Goal: Information Seeking & Learning: Learn about a topic

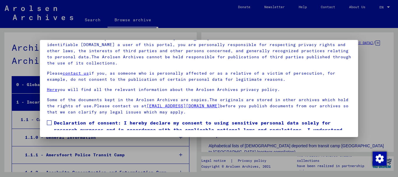
scroll to position [24, 0]
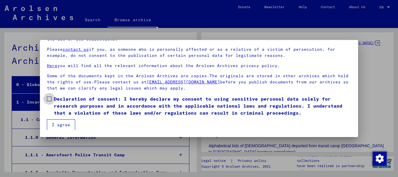
click at [49, 100] on span at bounding box center [49, 99] width 5 height 5
click at [57, 122] on button "I agree" at bounding box center [61, 124] width 28 height 11
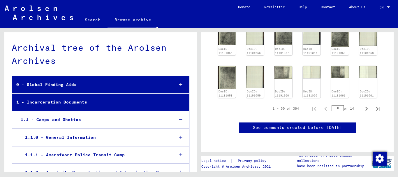
scroll to position [283, 0]
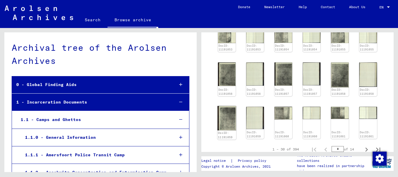
click at [231, 120] on img at bounding box center [227, 118] width 19 height 24
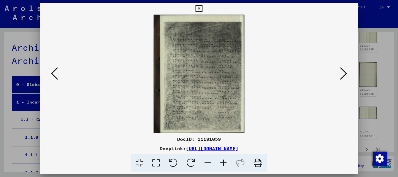
click at [224, 166] on icon at bounding box center [224, 163] width 16 height 18
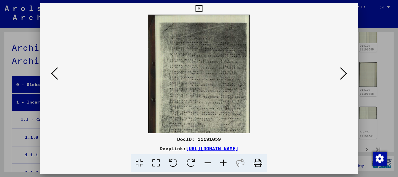
click at [224, 166] on icon at bounding box center [224, 163] width 16 height 18
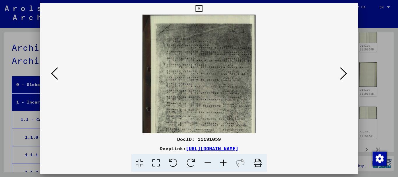
click at [224, 166] on icon at bounding box center [224, 163] width 16 height 18
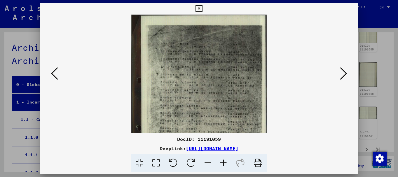
click at [224, 166] on icon at bounding box center [224, 163] width 16 height 18
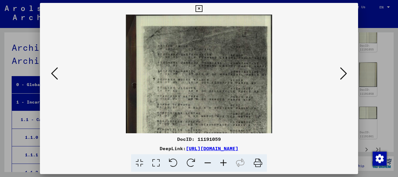
click at [202, 6] on icon at bounding box center [199, 8] width 7 height 7
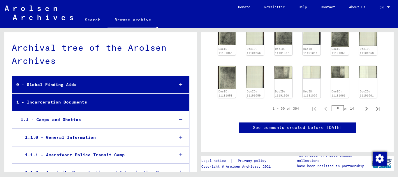
scroll to position [346, 0]
click at [367, 105] on icon "Next page" at bounding box center [367, 109] width 8 height 8
type input "*"
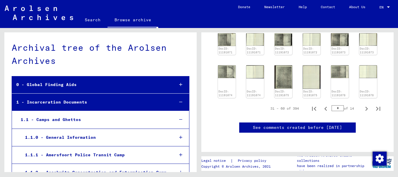
scroll to position [265, 0]
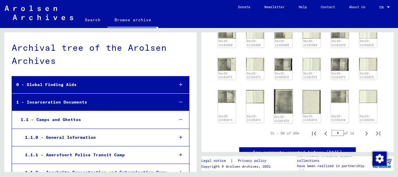
click at [286, 99] on img at bounding box center [283, 101] width 19 height 24
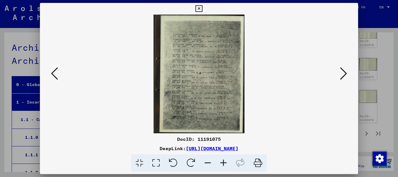
click at [286, 99] on img at bounding box center [199, 74] width 279 height 119
click at [227, 163] on icon at bounding box center [224, 163] width 16 height 18
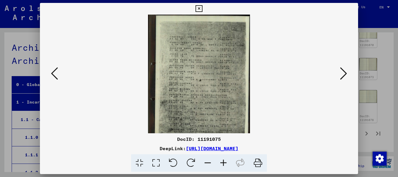
click at [227, 163] on icon at bounding box center [224, 163] width 16 height 18
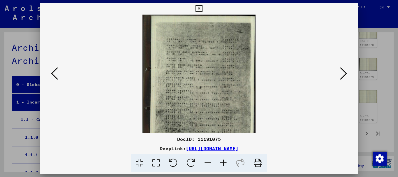
click at [227, 163] on icon at bounding box center [224, 163] width 16 height 18
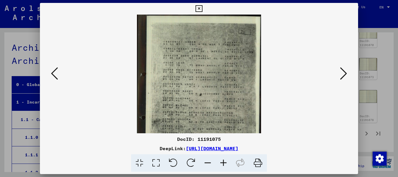
click at [227, 163] on icon at bounding box center [224, 163] width 16 height 18
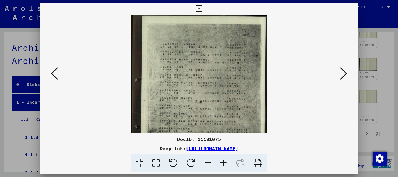
click at [227, 163] on icon at bounding box center [224, 163] width 16 height 18
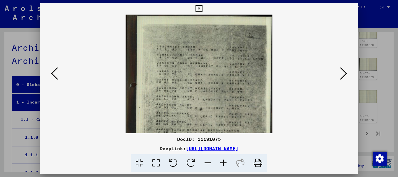
click at [202, 6] on icon at bounding box center [199, 8] width 7 height 7
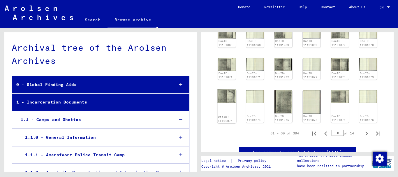
click at [229, 95] on img at bounding box center [227, 95] width 19 height 13
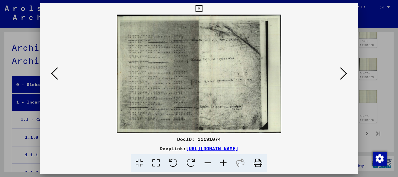
click at [229, 95] on img at bounding box center [199, 74] width 279 height 119
click at [221, 166] on icon at bounding box center [224, 163] width 16 height 18
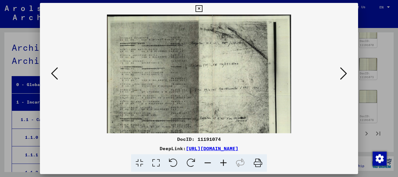
click at [221, 166] on icon at bounding box center [224, 163] width 16 height 18
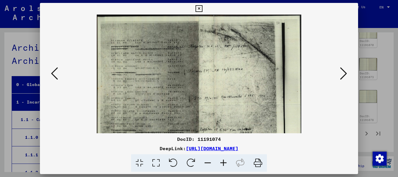
click at [224, 160] on icon at bounding box center [224, 163] width 16 height 18
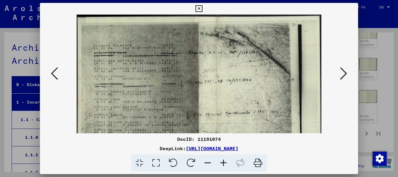
click at [224, 160] on icon at bounding box center [224, 163] width 16 height 18
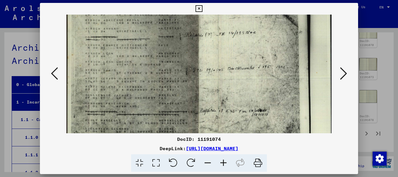
scroll to position [57, 0]
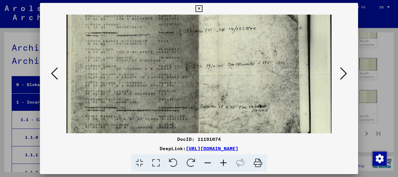
drag, startPoint x: 238, startPoint y: 85, endPoint x: 243, endPoint y: 27, distance: 57.4
click at [243, 27] on img at bounding box center [198, 54] width 265 height 192
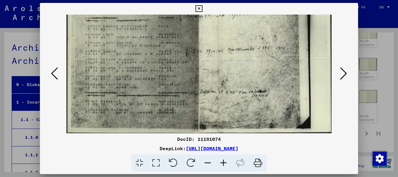
scroll to position [73, 0]
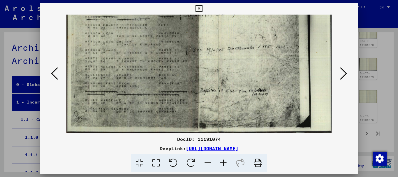
drag, startPoint x: 233, startPoint y: 107, endPoint x: 233, endPoint y: 76, distance: 30.6
click at [233, 76] on img at bounding box center [198, 38] width 265 height 192
click at [202, 11] on icon at bounding box center [199, 8] width 7 height 7
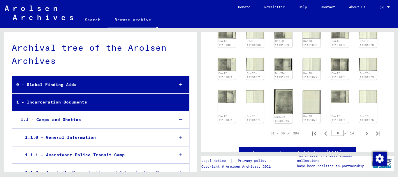
click at [287, 109] on img at bounding box center [283, 101] width 19 height 24
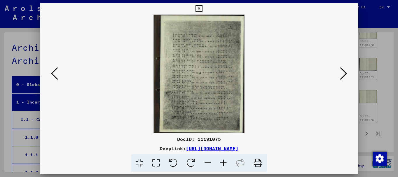
click at [287, 109] on img at bounding box center [199, 74] width 279 height 119
click at [225, 163] on icon at bounding box center [224, 163] width 16 height 18
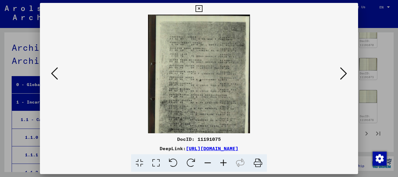
click at [225, 163] on icon at bounding box center [224, 163] width 16 height 18
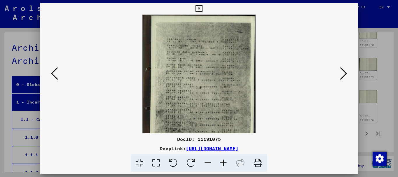
click at [225, 163] on icon at bounding box center [224, 163] width 16 height 18
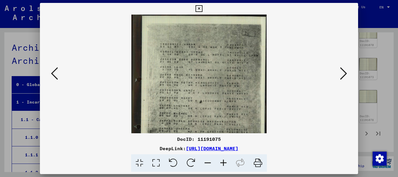
click at [225, 163] on icon at bounding box center [224, 163] width 16 height 18
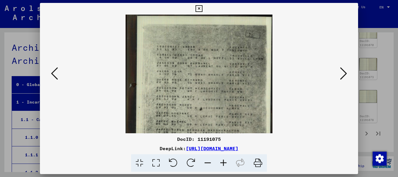
click at [202, 6] on icon at bounding box center [199, 8] width 7 height 7
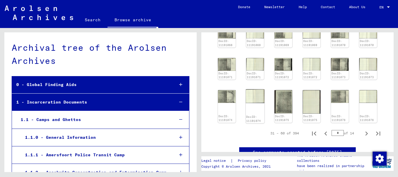
click at [251, 101] on img at bounding box center [255, 96] width 19 height 14
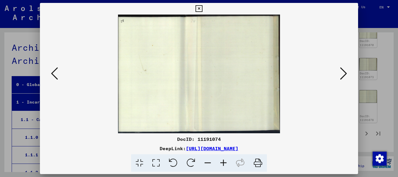
click at [251, 101] on img at bounding box center [199, 74] width 279 height 119
click at [202, 6] on icon at bounding box center [199, 8] width 7 height 7
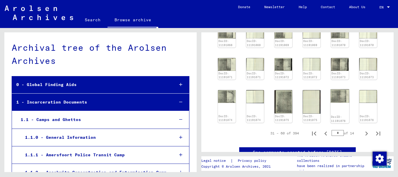
click at [344, 97] on img at bounding box center [340, 96] width 19 height 14
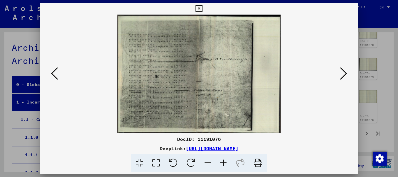
click at [344, 97] on div at bounding box center [199, 74] width 319 height 119
click at [226, 164] on icon at bounding box center [224, 163] width 16 height 18
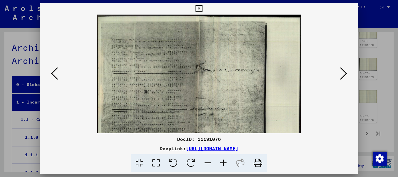
click at [226, 164] on icon at bounding box center [224, 163] width 16 height 18
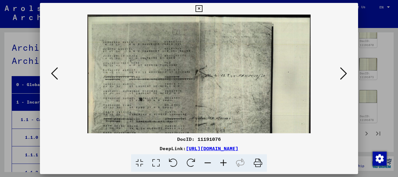
click at [226, 164] on icon at bounding box center [224, 163] width 16 height 18
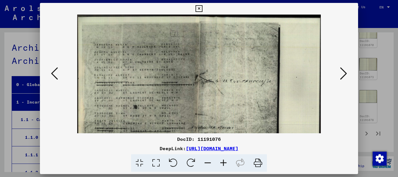
click at [202, 10] on icon at bounding box center [199, 8] width 7 height 7
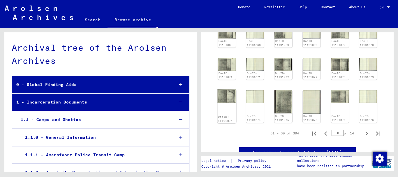
click at [233, 102] on img at bounding box center [227, 95] width 19 height 13
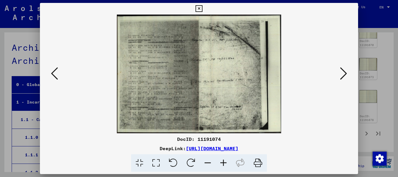
click at [233, 102] on img at bounding box center [199, 74] width 279 height 119
click at [225, 163] on icon at bounding box center [224, 163] width 16 height 18
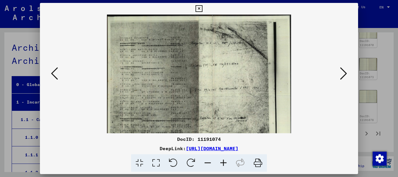
click at [225, 163] on icon at bounding box center [224, 163] width 16 height 18
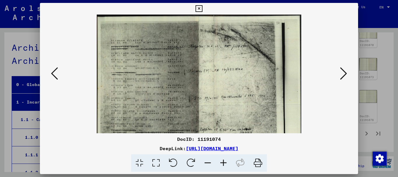
click at [225, 163] on icon at bounding box center [224, 163] width 16 height 18
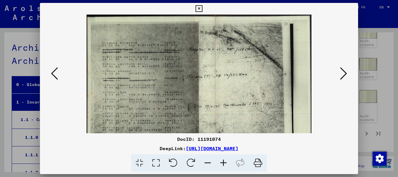
click at [225, 163] on icon at bounding box center [224, 163] width 16 height 18
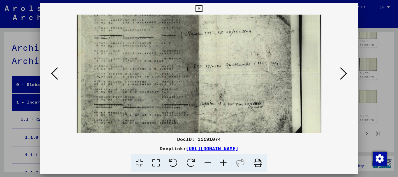
scroll to position [58, 0]
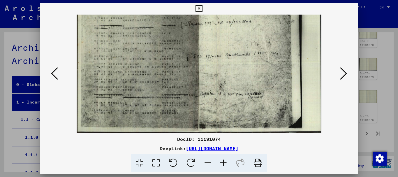
drag, startPoint x: 225, startPoint y: 102, endPoint x: 221, endPoint y: 23, distance: 78.5
click at [221, 23] on img at bounding box center [199, 44] width 245 height 177
click at [202, 9] on icon at bounding box center [199, 8] width 7 height 7
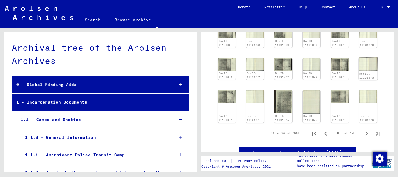
click at [364, 66] on img at bounding box center [368, 63] width 19 height 13
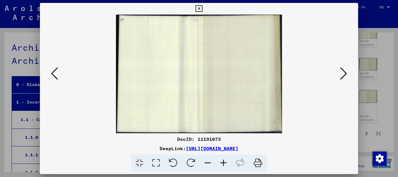
click at [357, 3] on div at bounding box center [199, 88] width 398 height 177
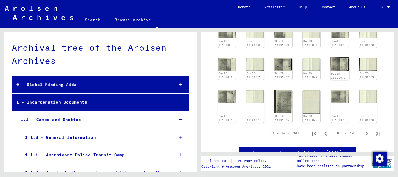
click at [339, 70] on img at bounding box center [340, 63] width 19 height 13
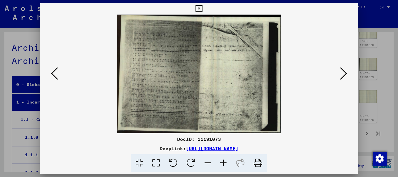
click at [225, 164] on icon at bounding box center [224, 163] width 16 height 18
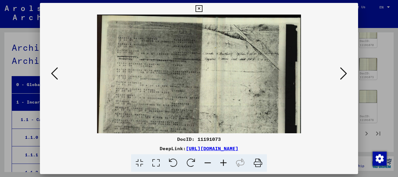
click at [225, 164] on icon at bounding box center [224, 163] width 16 height 18
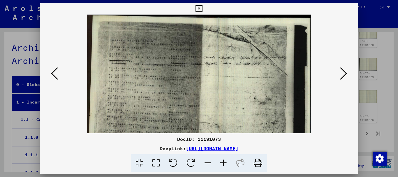
click at [225, 164] on icon at bounding box center [224, 163] width 16 height 18
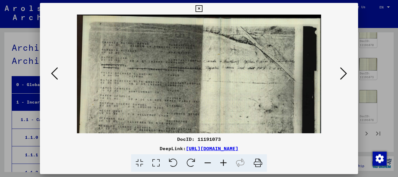
click at [202, 8] on icon at bounding box center [199, 8] width 7 height 7
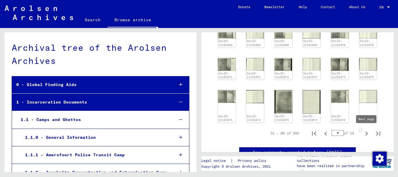
click at [369, 132] on icon "Next page" at bounding box center [367, 133] width 8 height 8
type input "*"
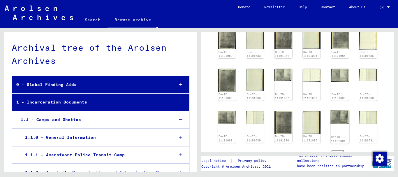
scroll to position [276, 0]
click at [284, 123] on img at bounding box center [283, 123] width 19 height 24
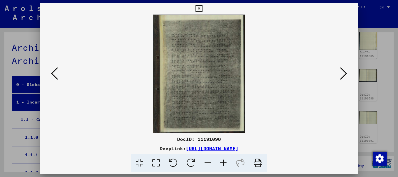
click at [224, 161] on icon at bounding box center [224, 163] width 16 height 18
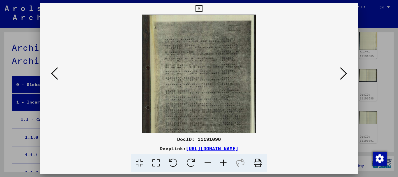
click at [224, 161] on icon at bounding box center [224, 163] width 16 height 18
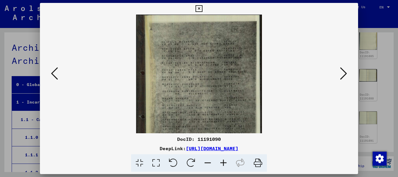
click at [224, 161] on icon at bounding box center [224, 163] width 16 height 18
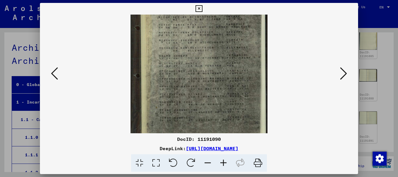
scroll to position [58, 0]
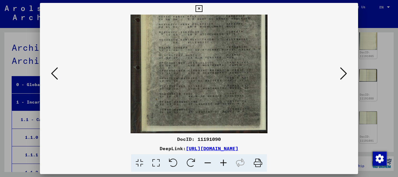
drag, startPoint x: 206, startPoint y: 96, endPoint x: 218, endPoint y: 30, distance: 66.6
click at [218, 30] on img at bounding box center [199, 44] width 137 height 177
click at [204, 6] on button at bounding box center [199, 9] width 10 height 12
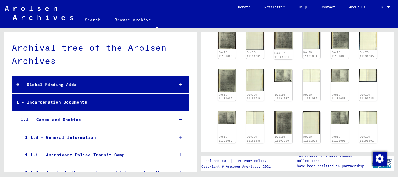
click at [286, 47] on img at bounding box center [283, 37] width 19 height 24
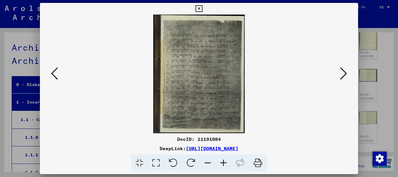
click at [286, 47] on img at bounding box center [199, 74] width 279 height 119
click at [226, 162] on icon at bounding box center [224, 163] width 16 height 18
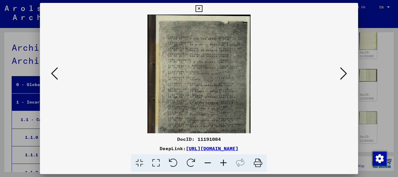
click at [226, 162] on icon at bounding box center [224, 163] width 16 height 18
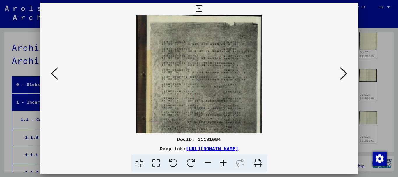
click at [226, 162] on icon at bounding box center [224, 163] width 16 height 18
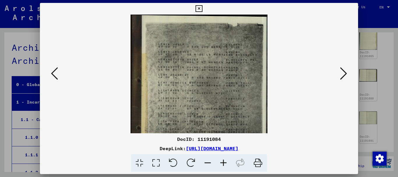
click at [202, 10] on icon at bounding box center [199, 8] width 7 height 7
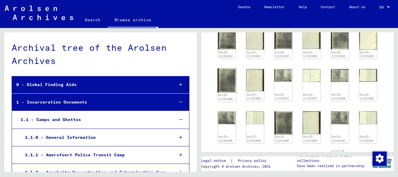
click at [229, 84] on img at bounding box center [227, 80] width 19 height 24
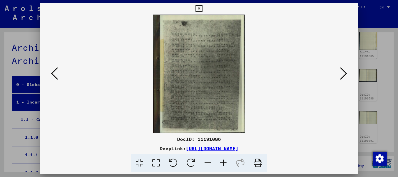
click at [222, 162] on icon at bounding box center [224, 163] width 16 height 18
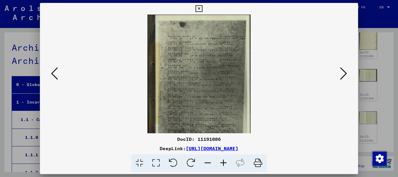
click at [222, 162] on icon at bounding box center [224, 163] width 16 height 18
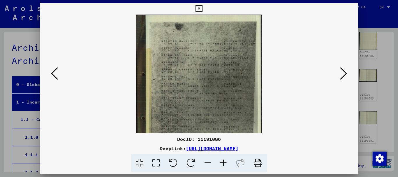
click at [222, 162] on icon at bounding box center [224, 163] width 16 height 18
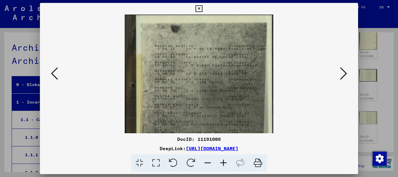
click at [202, 9] on icon at bounding box center [199, 8] width 7 height 7
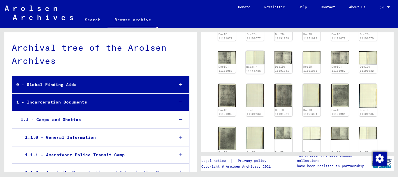
scroll to position [213, 0]
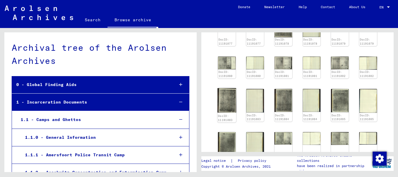
click at [231, 96] on img at bounding box center [227, 100] width 19 height 24
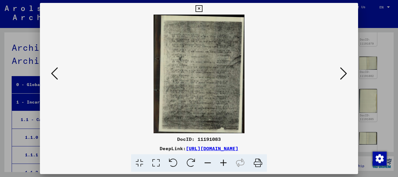
click at [231, 96] on img at bounding box center [199, 74] width 279 height 119
click at [220, 160] on icon at bounding box center [224, 163] width 16 height 18
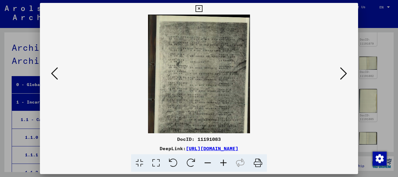
click at [220, 160] on icon at bounding box center [224, 163] width 16 height 18
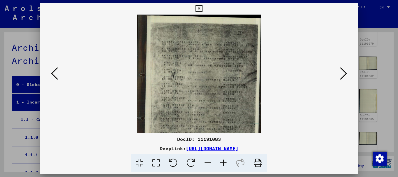
click at [220, 160] on icon at bounding box center [224, 163] width 16 height 18
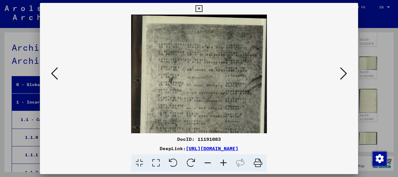
click at [220, 160] on icon at bounding box center [224, 163] width 16 height 18
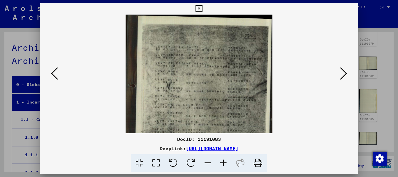
click at [220, 160] on icon at bounding box center [224, 163] width 16 height 18
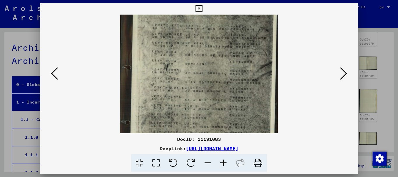
scroll to position [25, 0]
drag, startPoint x: 197, startPoint y: 119, endPoint x: 197, endPoint y: 94, distance: 25.4
click at [197, 94] on img at bounding box center [199, 92] width 158 height 206
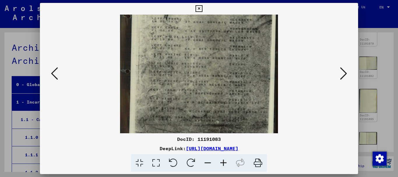
scroll to position [76, 0]
drag, startPoint x: 196, startPoint y: 101, endPoint x: 195, endPoint y: 50, distance: 50.5
click at [195, 50] on img at bounding box center [199, 42] width 158 height 206
click at [202, 9] on icon at bounding box center [199, 8] width 7 height 7
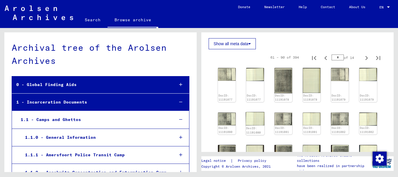
scroll to position [283, 0]
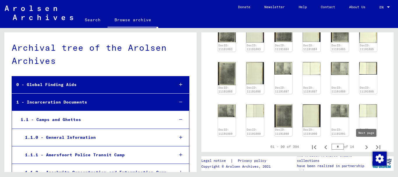
click at [367, 150] on icon "Next page" at bounding box center [367, 147] width 8 height 8
type input "*"
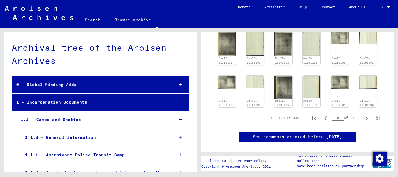
scroll to position [287, 0]
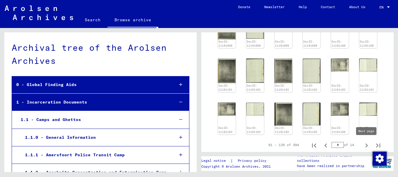
click at [365, 145] on icon "Next page" at bounding box center [367, 145] width 8 height 8
type input "*"
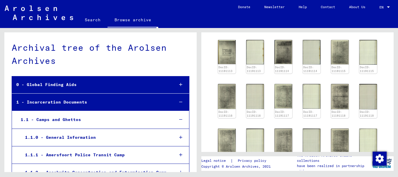
scroll to position [272, 0]
click at [288, 58] on img at bounding box center [283, 52] width 19 height 26
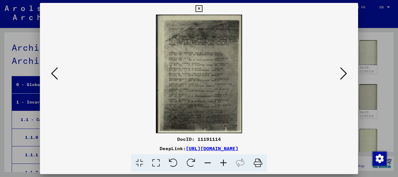
click at [288, 58] on img at bounding box center [199, 74] width 279 height 119
click at [225, 160] on icon at bounding box center [224, 163] width 16 height 18
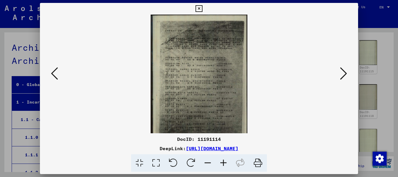
click at [225, 160] on icon at bounding box center [224, 163] width 16 height 18
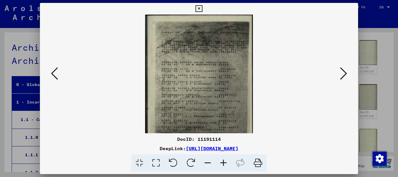
click at [225, 160] on icon at bounding box center [224, 163] width 16 height 18
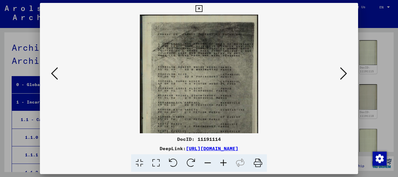
click at [225, 160] on icon at bounding box center [224, 163] width 16 height 18
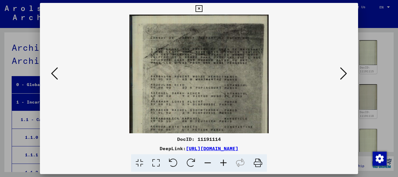
click at [225, 160] on icon at bounding box center [224, 163] width 16 height 18
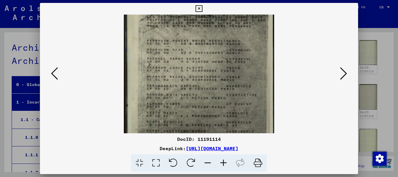
scroll to position [41, 0]
drag, startPoint x: 226, startPoint y: 108, endPoint x: 230, endPoint y: 67, distance: 41.3
click at [230, 67] on img at bounding box center [199, 76] width 150 height 206
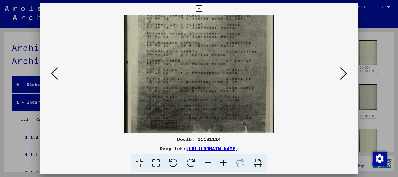
scroll to position [84, 0]
drag, startPoint x: 218, startPoint y: 99, endPoint x: 218, endPoint y: 56, distance: 42.9
click at [218, 56] on img at bounding box center [199, 34] width 150 height 206
click at [202, 6] on icon at bounding box center [199, 8] width 7 height 7
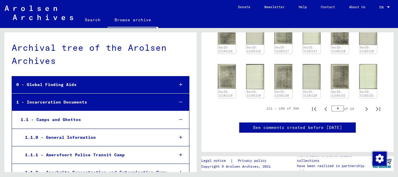
scroll to position [366, 0]
click at [365, 105] on icon "Next page" at bounding box center [367, 109] width 8 height 8
type input "*"
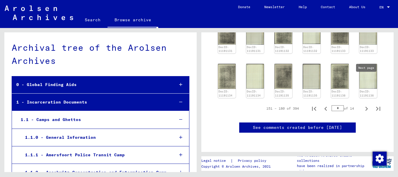
click at [364, 105] on icon "Next page" at bounding box center [367, 109] width 8 height 8
type input "*"
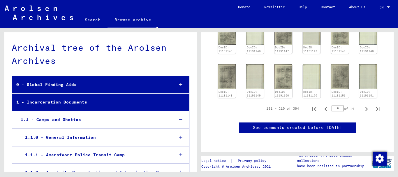
scroll to position [335, 0]
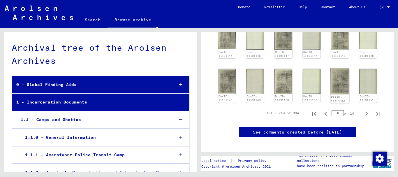
click at [340, 89] on img at bounding box center [340, 81] width 19 height 26
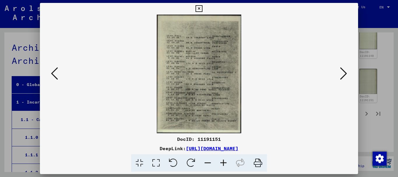
click at [340, 89] on div at bounding box center [199, 74] width 319 height 119
click at [225, 164] on icon at bounding box center [224, 163] width 16 height 18
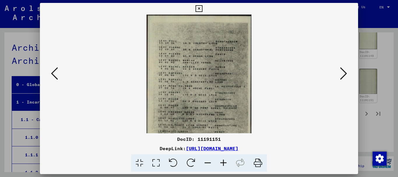
click at [225, 164] on icon at bounding box center [224, 163] width 16 height 18
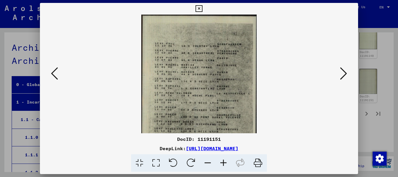
click at [225, 164] on icon at bounding box center [224, 163] width 16 height 18
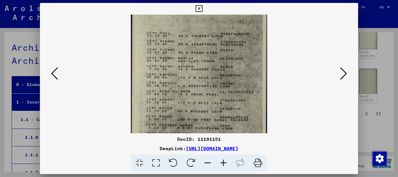
scroll to position [16, 0]
drag, startPoint x: 237, startPoint y: 114, endPoint x: 239, endPoint y: 97, distance: 16.5
click at [239, 97] on img at bounding box center [199, 94] width 136 height 192
click at [214, 164] on icon at bounding box center [208, 163] width 16 height 18
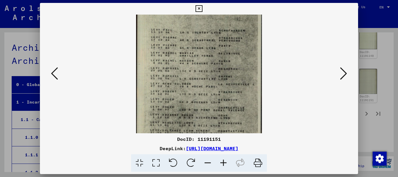
click at [214, 164] on icon at bounding box center [208, 163] width 16 height 18
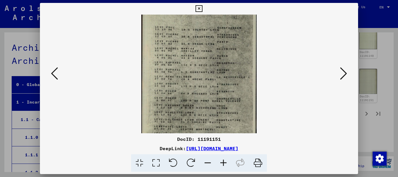
click at [214, 164] on icon at bounding box center [208, 163] width 16 height 18
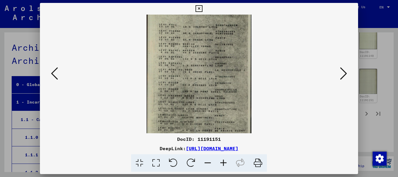
click at [214, 164] on icon at bounding box center [208, 163] width 16 height 18
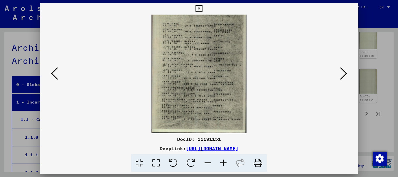
click at [214, 164] on icon at bounding box center [208, 163] width 16 height 18
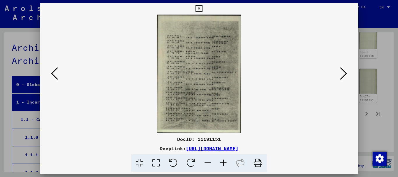
scroll to position [0, 0]
click at [153, 166] on icon at bounding box center [156, 163] width 17 height 18
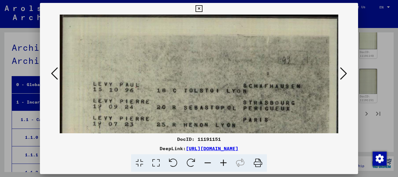
click at [162, 163] on icon at bounding box center [156, 163] width 17 height 18
click at [159, 163] on icon at bounding box center [156, 163] width 17 height 18
click at [204, 163] on icon at bounding box center [208, 163] width 16 height 18
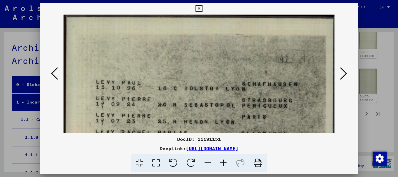
click at [204, 163] on icon at bounding box center [208, 163] width 16 height 18
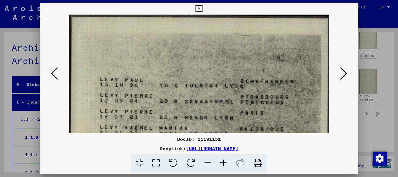
click at [204, 163] on icon at bounding box center [208, 163] width 16 height 18
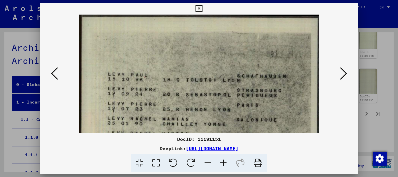
click at [204, 163] on icon at bounding box center [208, 163] width 16 height 18
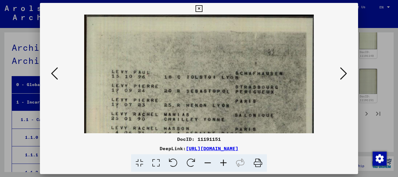
click at [204, 163] on icon at bounding box center [208, 163] width 16 height 18
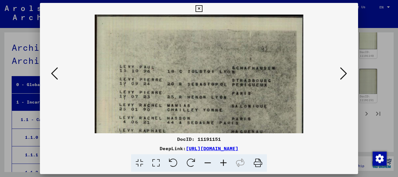
click at [204, 163] on icon at bounding box center [208, 163] width 16 height 18
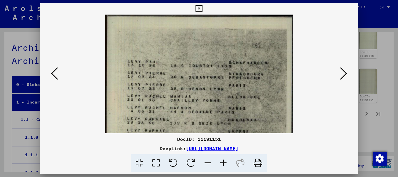
click at [204, 163] on icon at bounding box center [208, 163] width 16 height 18
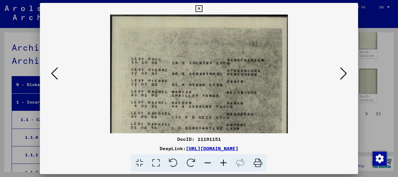
click at [204, 163] on icon at bounding box center [208, 163] width 16 height 18
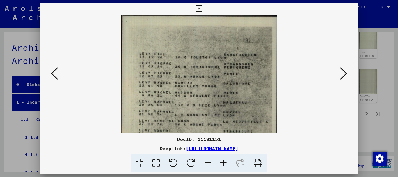
click at [204, 163] on icon at bounding box center [208, 163] width 16 height 18
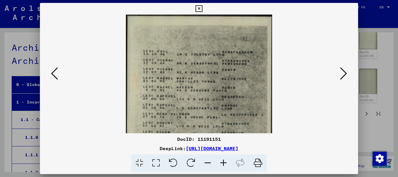
click at [204, 163] on icon at bounding box center [208, 163] width 16 height 18
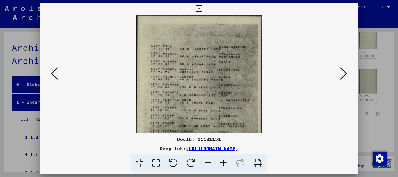
click at [204, 163] on icon at bounding box center [208, 163] width 16 height 18
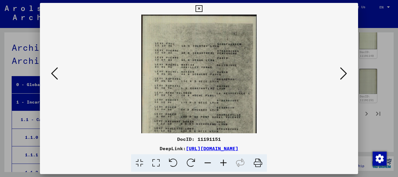
click at [204, 163] on icon at bounding box center [208, 163] width 16 height 18
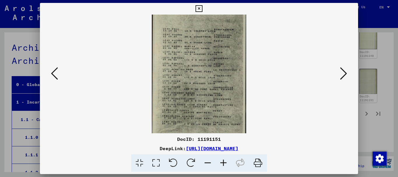
scroll to position [10, 0]
drag, startPoint x: 306, startPoint y: 69, endPoint x: 308, endPoint y: 48, distance: 21.1
click at [308, 48] on img at bounding box center [199, 71] width 279 height 133
drag, startPoint x: 178, startPoint y: 139, endPoint x: 223, endPoint y: 140, distance: 45.2
click at [223, 140] on div "DocID: 11191151" at bounding box center [199, 139] width 319 height 7
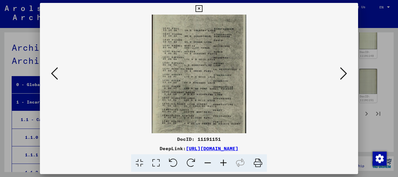
copy div "DocID: 11191151"
drag, startPoint x: 307, startPoint y: 150, endPoint x: 125, endPoint y: 147, distance: 182.6
click at [125, 147] on div "DeepLink: [URL][DOMAIN_NAME]" at bounding box center [199, 148] width 319 height 7
copy div "[URL][DOMAIN_NAME]"
click at [202, 6] on icon at bounding box center [199, 8] width 7 height 7
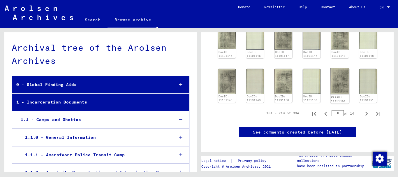
click at [335, 85] on img at bounding box center [340, 81] width 19 height 26
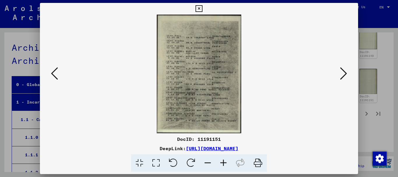
click at [202, 8] on icon at bounding box center [199, 8] width 7 height 7
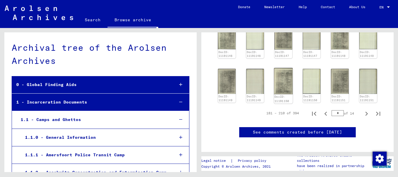
scroll to position [209, 0]
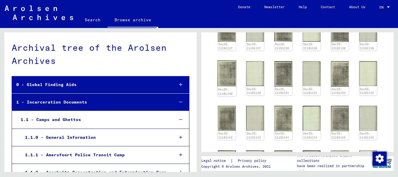
click at [233, 75] on img at bounding box center [227, 73] width 19 height 26
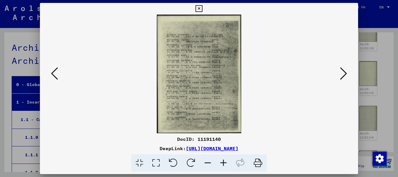
click at [233, 75] on img at bounding box center [199, 74] width 279 height 119
click at [204, 5] on button at bounding box center [199, 9] width 10 height 12
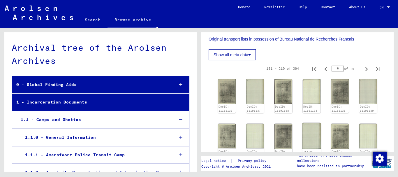
scroll to position [146, 0]
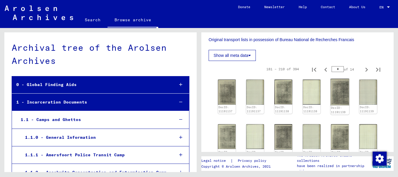
click at [334, 92] on img at bounding box center [340, 92] width 19 height 27
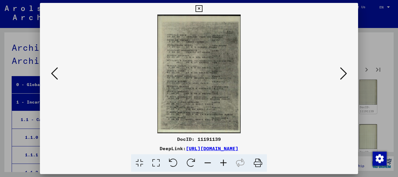
click at [334, 92] on img at bounding box center [199, 74] width 279 height 119
click at [223, 165] on icon at bounding box center [224, 163] width 16 height 18
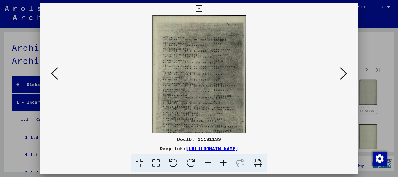
click at [223, 165] on icon at bounding box center [224, 163] width 16 height 18
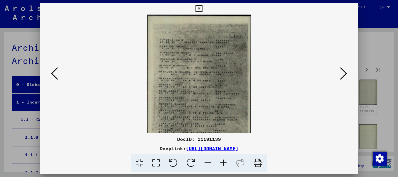
click at [223, 165] on icon at bounding box center [224, 163] width 16 height 18
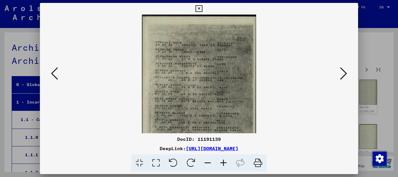
click at [223, 165] on icon at bounding box center [224, 163] width 16 height 18
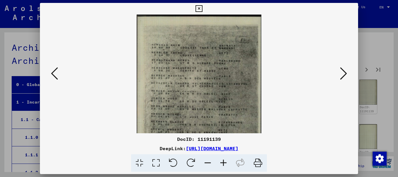
click at [202, 7] on icon at bounding box center [199, 8] width 7 height 7
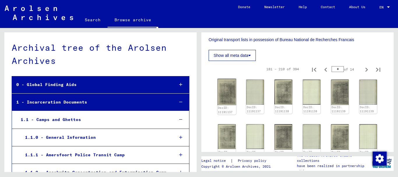
click at [230, 102] on img at bounding box center [227, 92] width 19 height 26
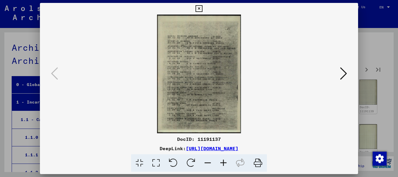
click at [230, 102] on img at bounding box center [199, 74] width 279 height 119
click at [225, 164] on icon at bounding box center [224, 163] width 16 height 18
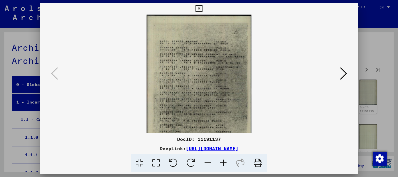
click at [225, 164] on icon at bounding box center [224, 163] width 16 height 18
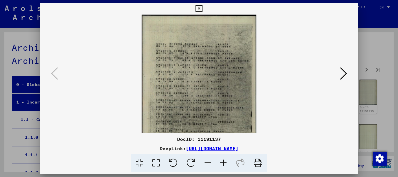
click at [225, 164] on icon at bounding box center [224, 163] width 16 height 18
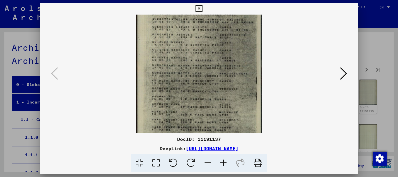
scroll to position [58, 0]
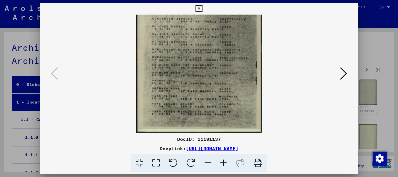
drag, startPoint x: 214, startPoint y: 122, endPoint x: 216, endPoint y: 42, distance: 80.5
click at [216, 42] on img at bounding box center [198, 44] width 125 height 177
click at [202, 7] on icon at bounding box center [199, 8] width 7 height 7
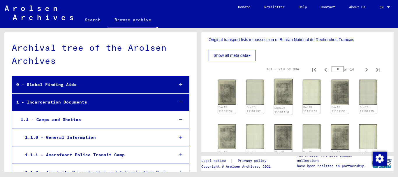
click at [286, 88] on img at bounding box center [283, 92] width 19 height 26
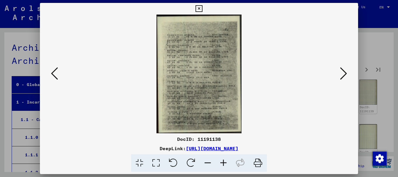
click at [286, 88] on img at bounding box center [199, 74] width 279 height 119
click at [220, 159] on icon at bounding box center [224, 163] width 16 height 18
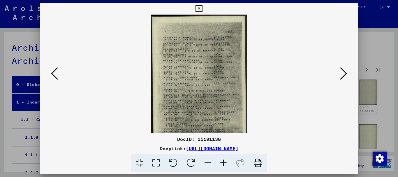
click at [220, 159] on icon at bounding box center [224, 163] width 16 height 18
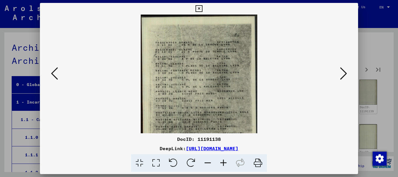
click at [220, 159] on icon at bounding box center [224, 163] width 16 height 18
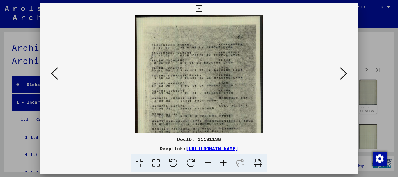
click at [220, 159] on icon at bounding box center [224, 163] width 16 height 18
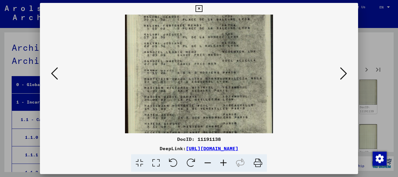
scroll to position [62, 0]
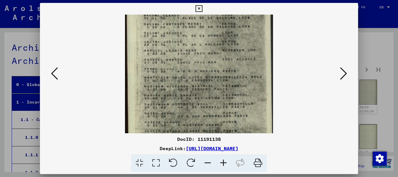
drag, startPoint x: 219, startPoint y: 127, endPoint x: 221, endPoint y: 65, distance: 61.6
click at [221, 65] on img at bounding box center [199, 56] width 148 height 206
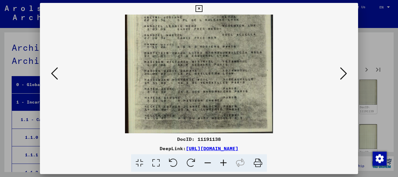
scroll to position [87, 0]
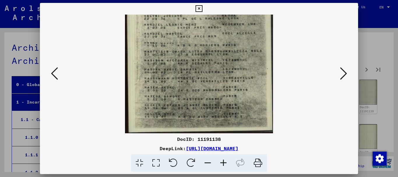
drag, startPoint x: 206, startPoint y: 103, endPoint x: 207, endPoint y: 69, distance: 33.8
click at [207, 69] on img at bounding box center [199, 30] width 148 height 206
click at [202, 8] on icon at bounding box center [199, 8] width 7 height 7
